Goal: Information Seeking & Learning: Learn about a topic

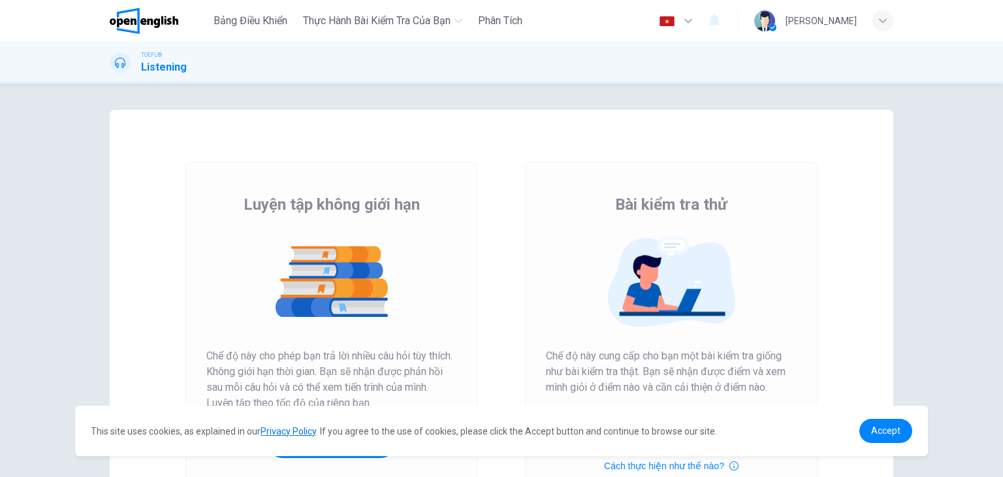
click at [676, 16] on img "button" at bounding box center [667, 21] width 16 height 10
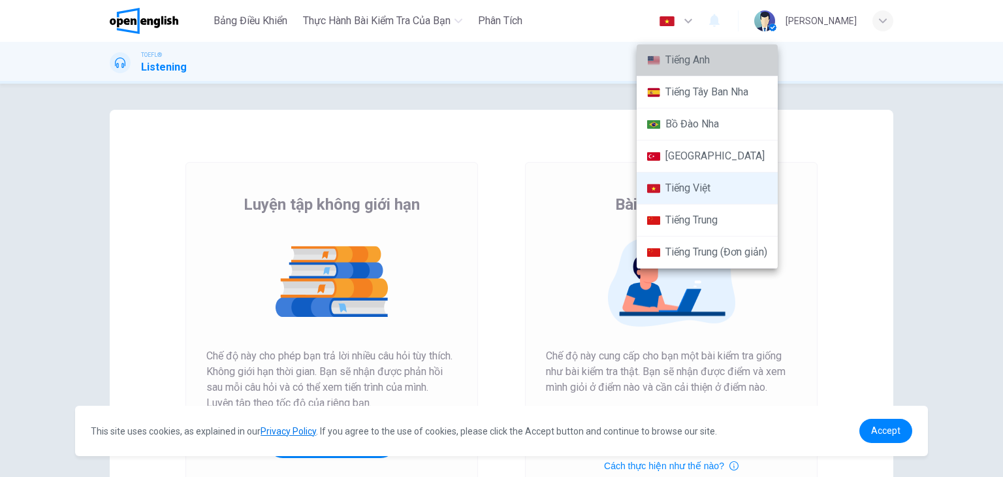
click at [728, 54] on li "Tiếng Anh" at bounding box center [707, 60] width 141 height 32
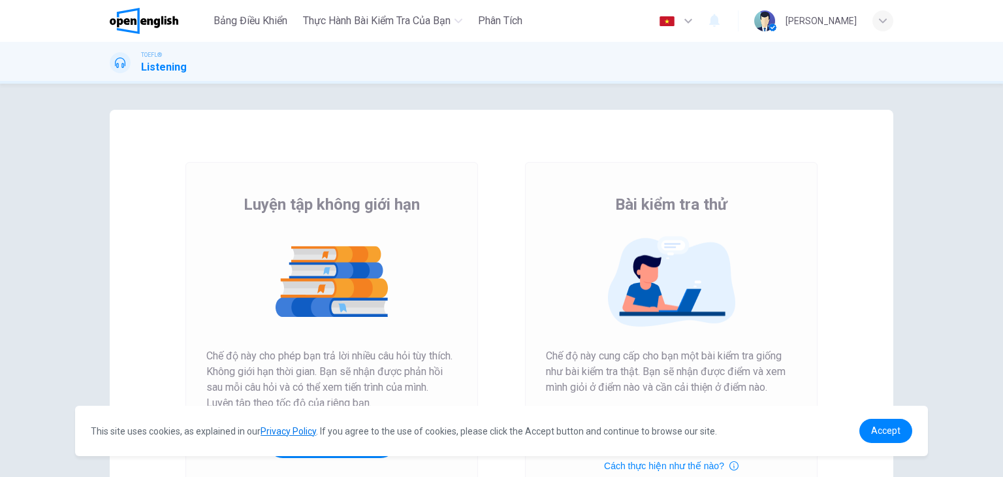
type input "**"
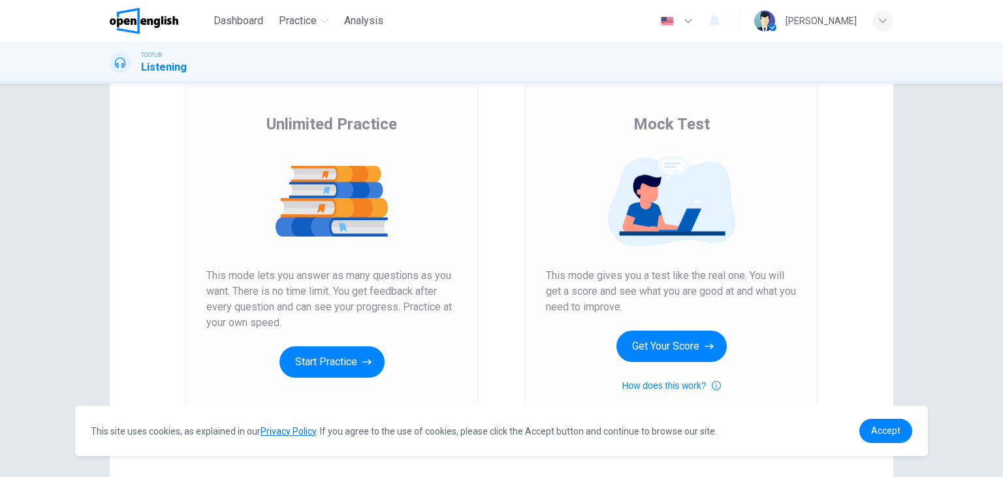
scroll to position [155, 0]
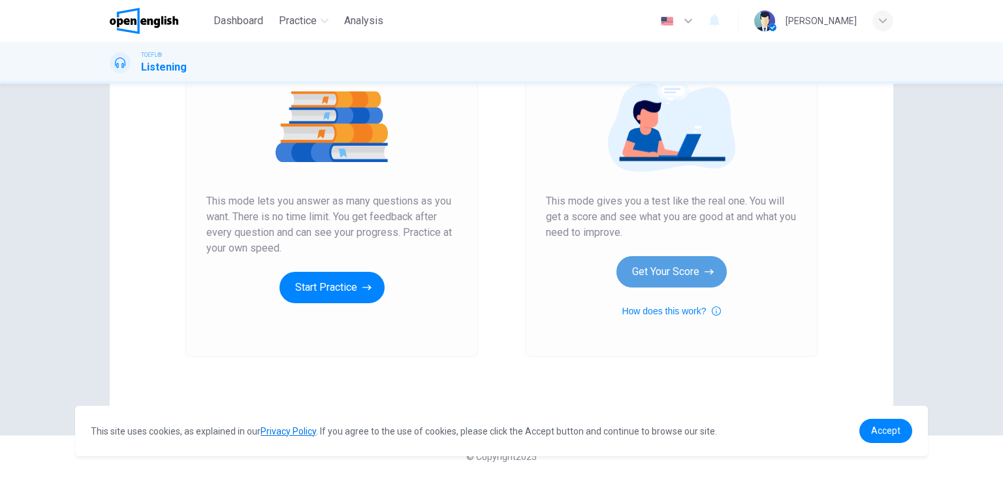
click at [656, 272] on button "Get Your Score" at bounding box center [672, 271] width 110 height 31
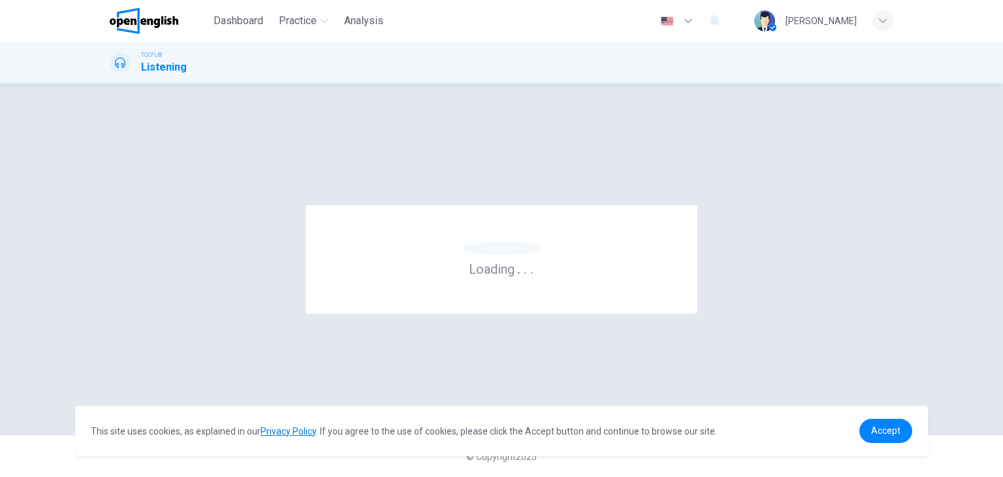
scroll to position [0, 0]
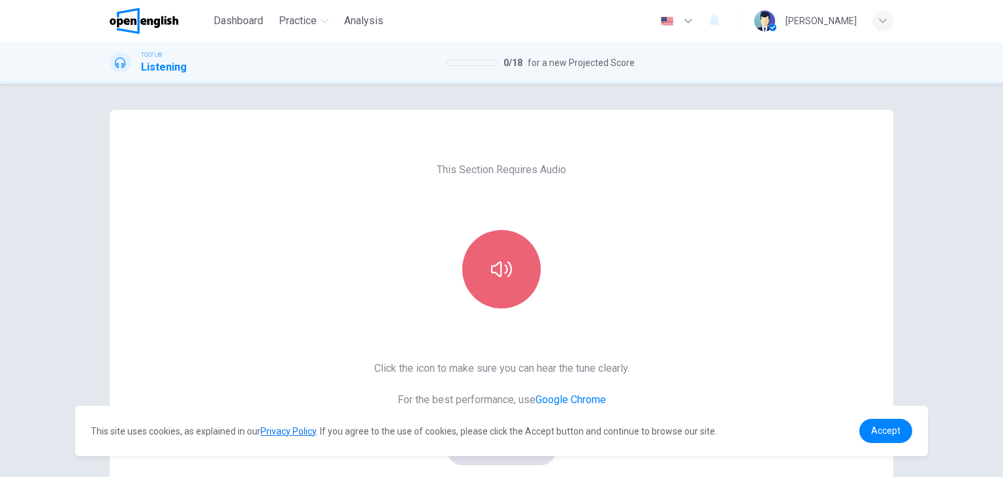
click at [495, 283] on button "button" at bounding box center [502, 269] width 78 height 78
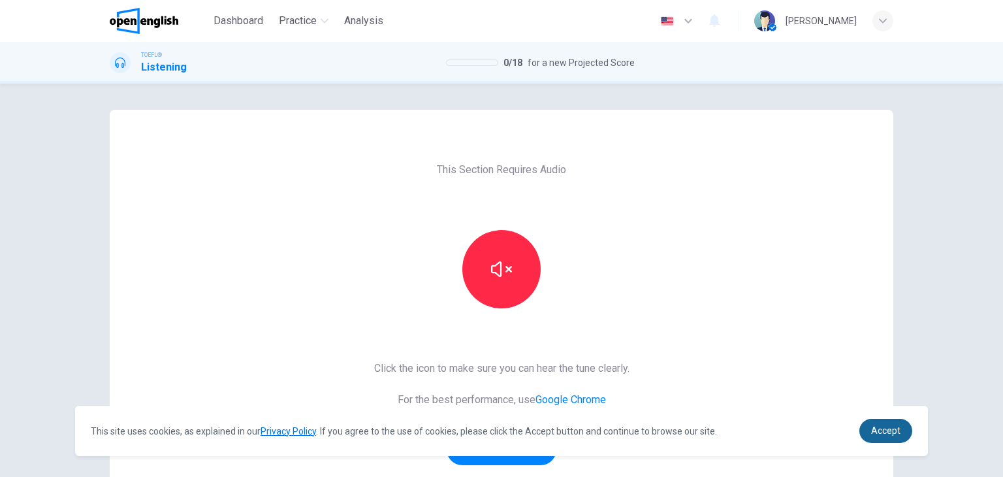
click at [894, 422] on link "Accept" at bounding box center [886, 431] width 53 height 24
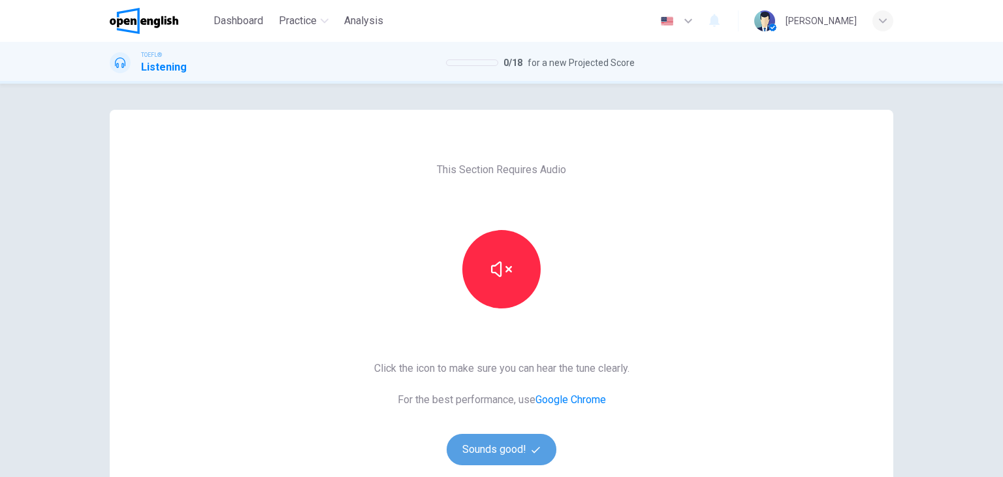
click at [532, 451] on icon "button" at bounding box center [536, 450] width 8 height 8
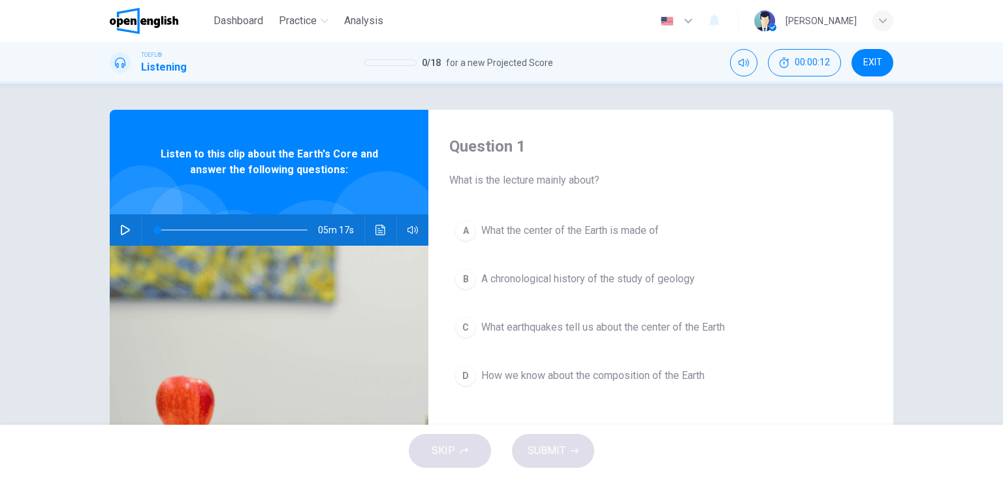
click at [805, 184] on span "What is the lecture mainly about?" at bounding box center [660, 180] width 423 height 16
click at [857, 62] on button "EXIT" at bounding box center [873, 62] width 42 height 27
